Goal: Task Accomplishment & Management: Use online tool/utility

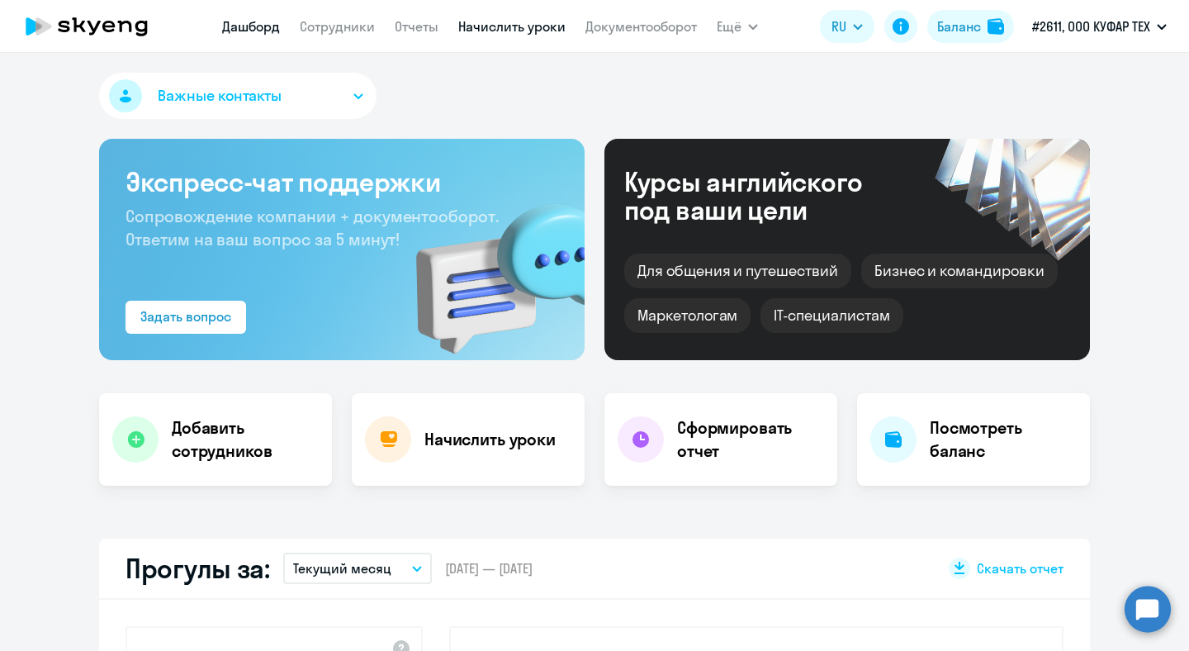
click at [496, 21] on link "Начислить уроки" at bounding box center [511, 26] width 107 height 17
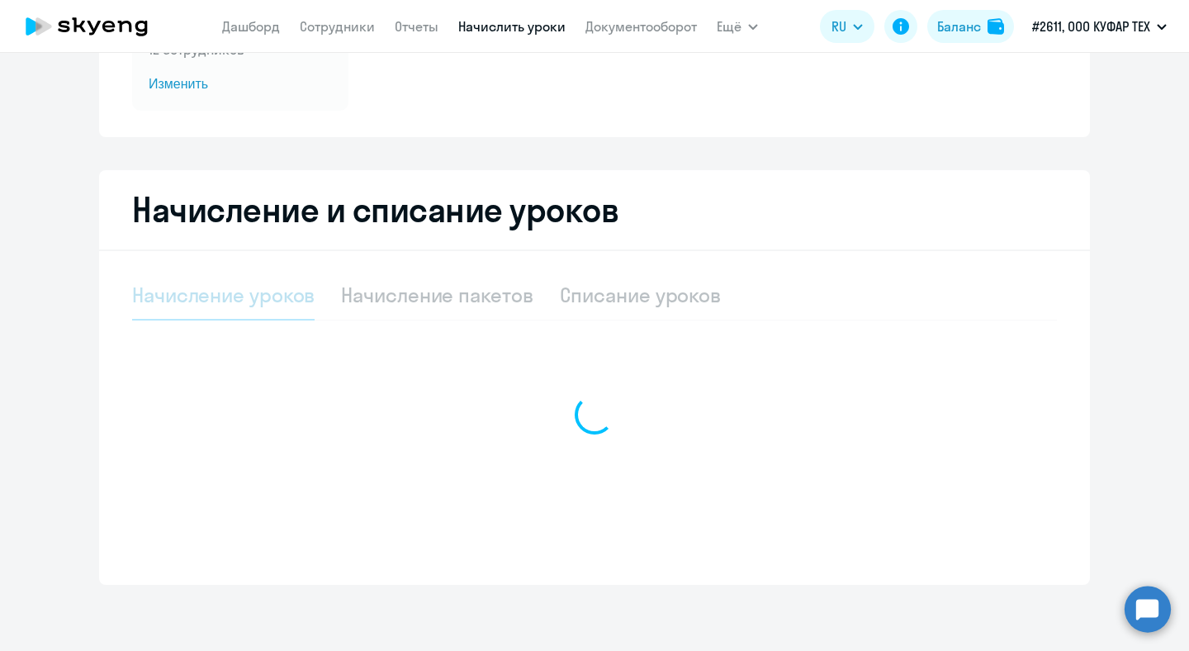
select select "10"
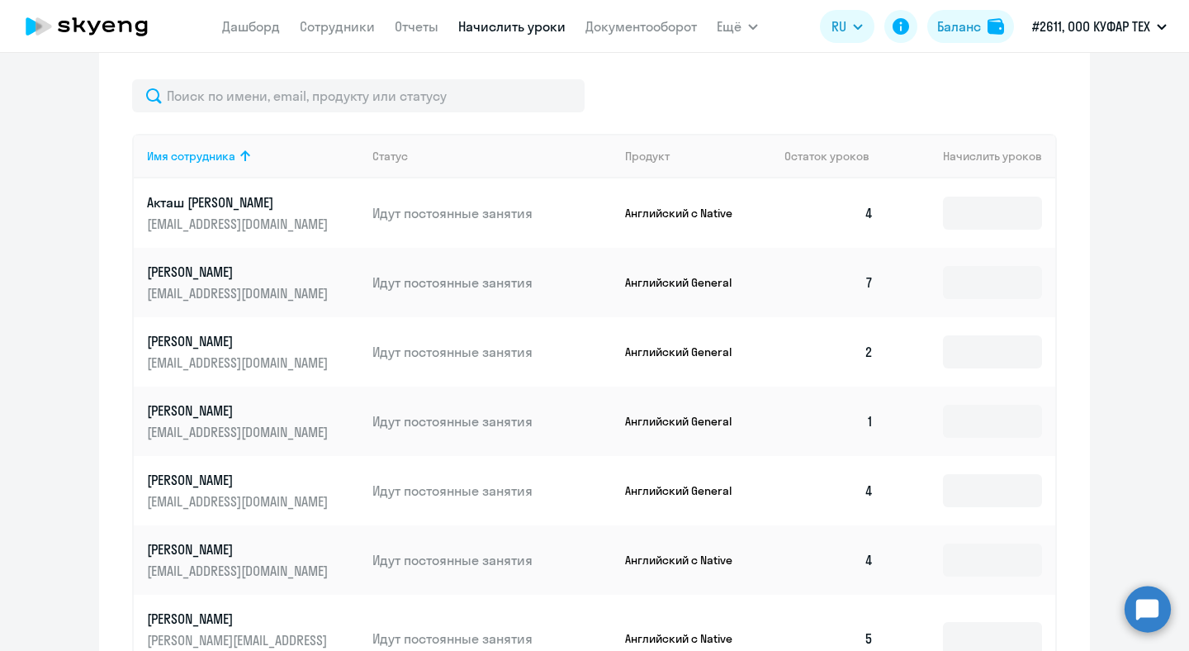
scroll to position [622, 0]
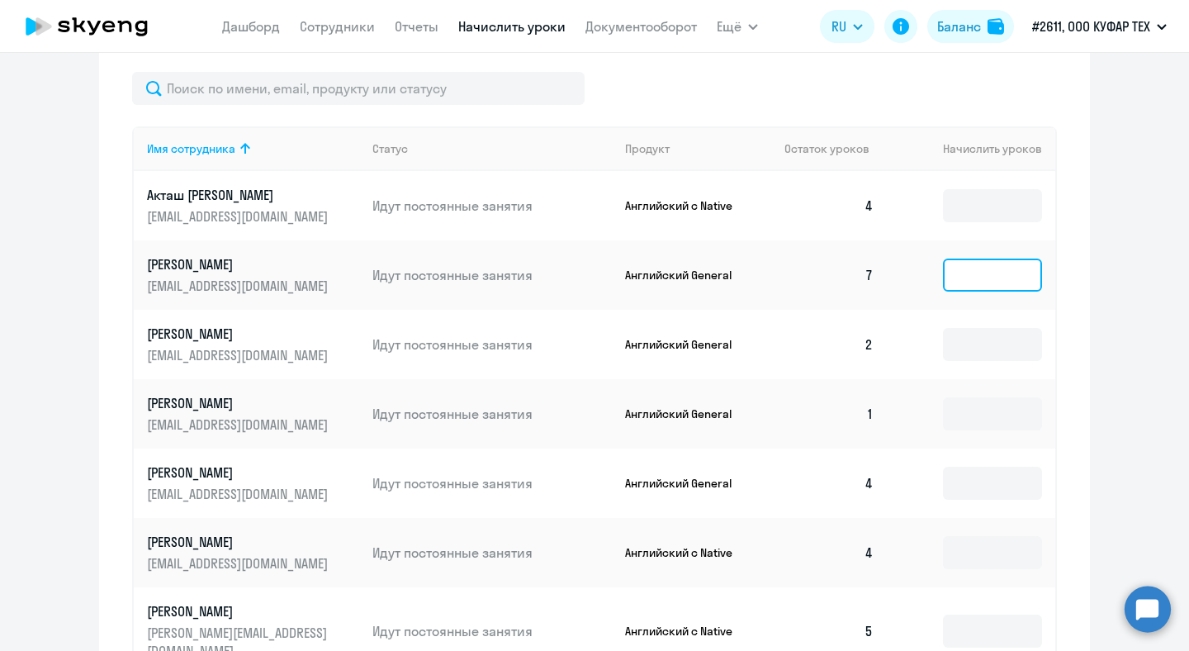
click at [984, 273] on input at bounding box center [992, 274] width 99 height 33
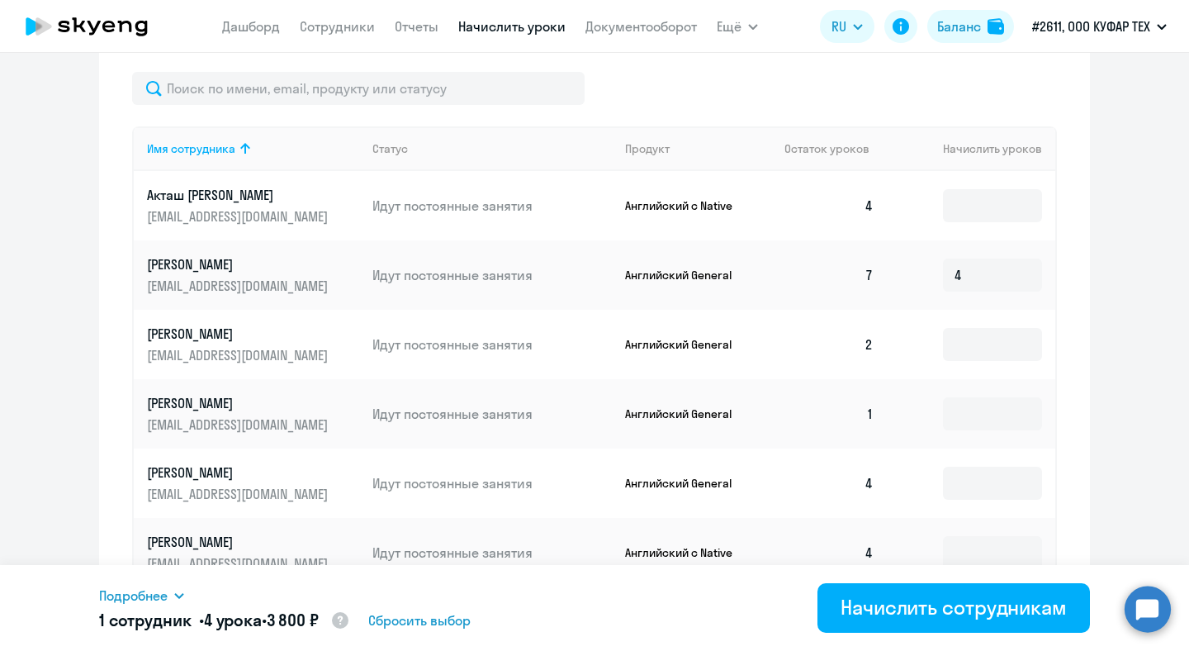
drag, startPoint x: 287, startPoint y: 617, endPoint x: 341, endPoint y: 616, distance: 53.7
click at [319, 616] on span "3 800 ₽" at bounding box center [293, 619] width 52 height 21
copy span "3 800 ₽"
click at [991, 282] on input "4" at bounding box center [992, 274] width 99 height 33
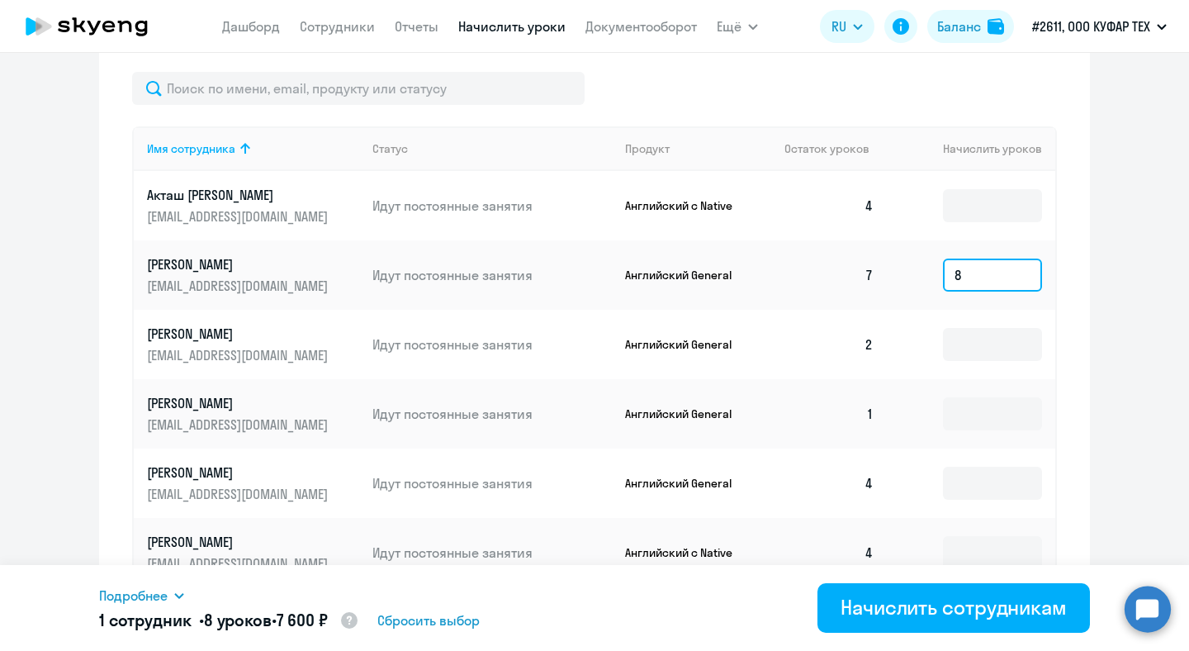
type input "8"
